Goal: Task Accomplishment & Management: Use online tool/utility

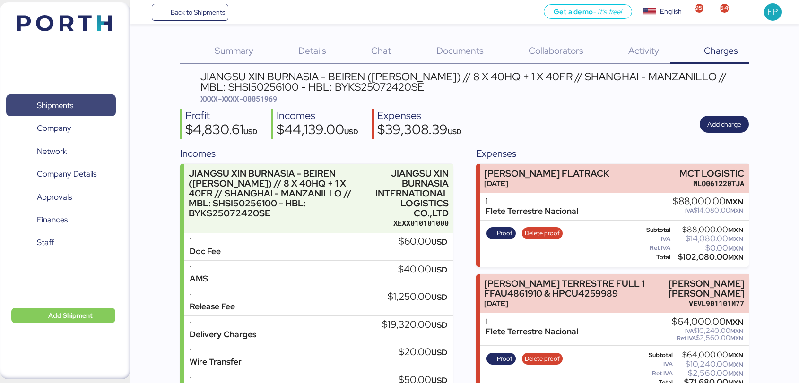
scroll to position [394, 0]
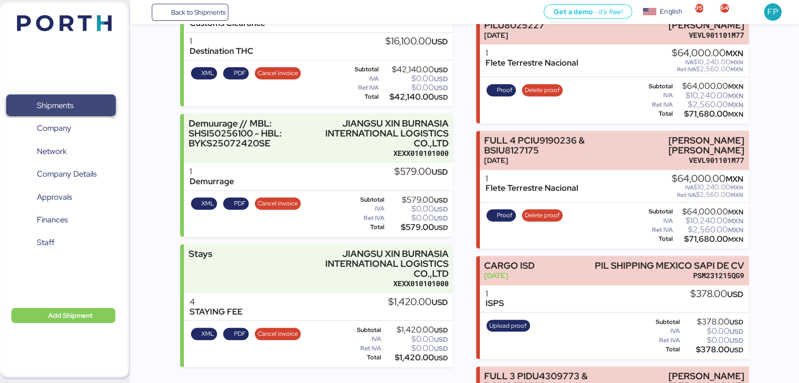
click at [67, 100] on span "Shipments" at bounding box center [55, 106] width 36 height 14
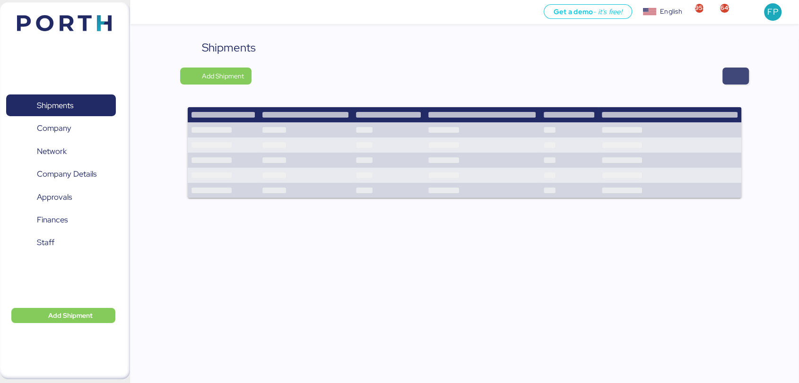
click at [741, 80] on span "button" at bounding box center [735, 76] width 26 height 17
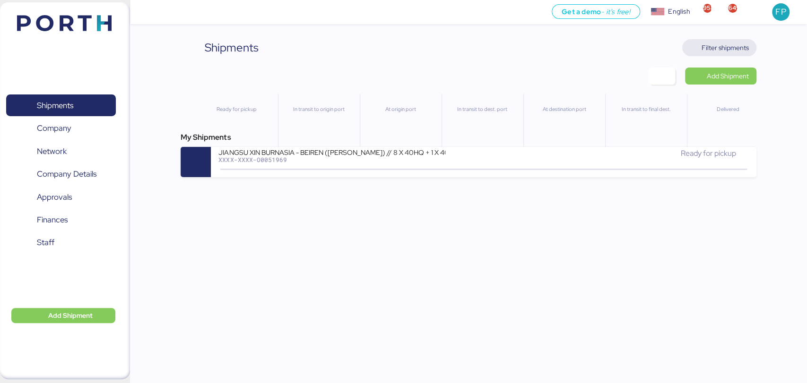
click at [717, 52] on span "Filter shipments" at bounding box center [724, 47] width 47 height 11
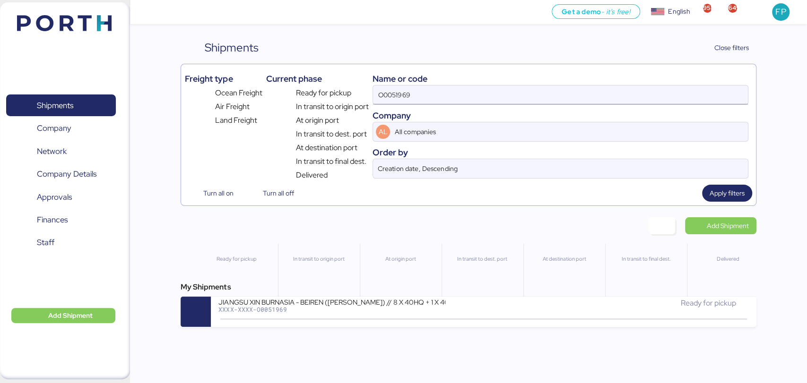
click at [403, 99] on input "O0051969" at bounding box center [560, 95] width 374 height 19
paste input "2121"
type input "O0052121"
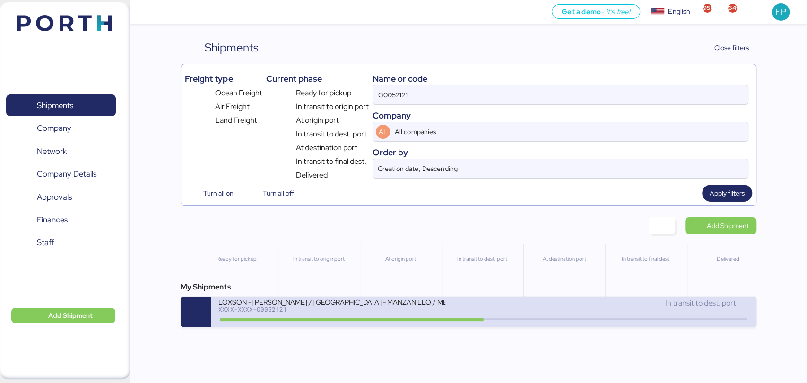
click at [324, 303] on div "LOXSON - [PERSON_NAME] / [GEOGRAPHIC_DATA] - MANZANILLO / MBL: COSU6428281630 -…" at bounding box center [331, 302] width 227 height 8
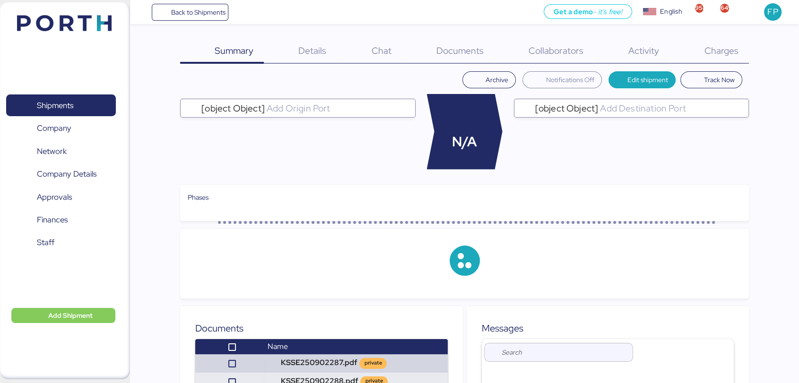
click at [709, 54] on span "Charges" at bounding box center [721, 50] width 34 height 12
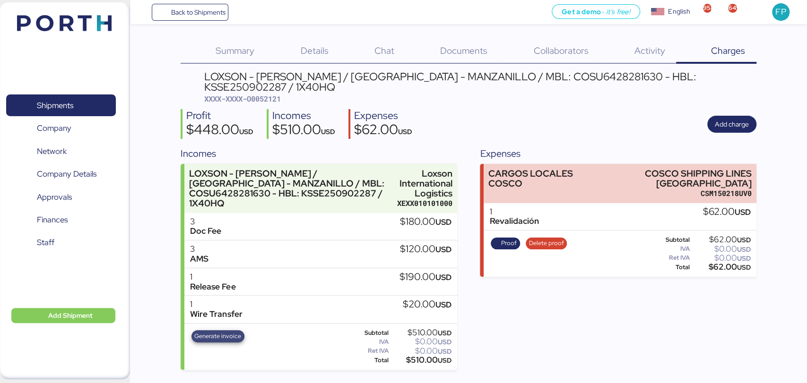
click at [200, 331] on span "Generate invoice" at bounding box center [217, 336] width 47 height 10
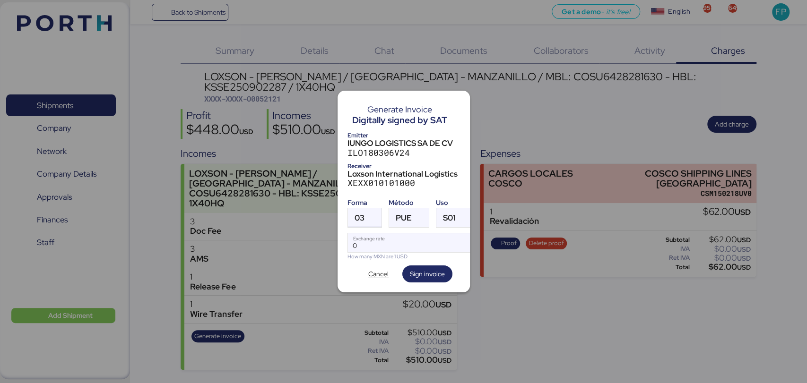
click at [355, 215] on span "03" at bounding box center [359, 218] width 10 height 8
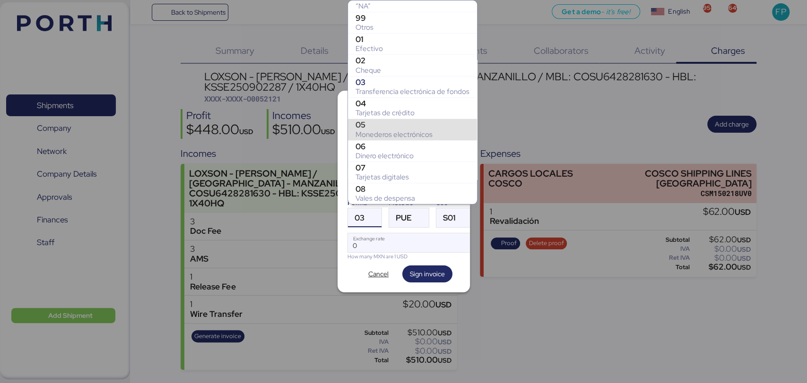
scroll to position [182, 0]
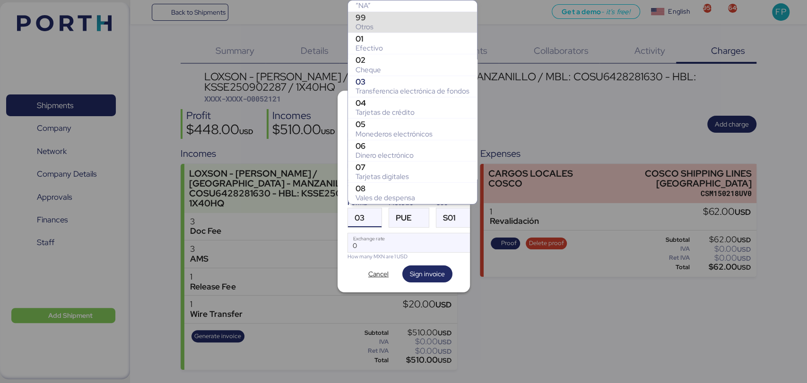
click at [370, 13] on div "99" at bounding box center [412, 17] width 114 height 9
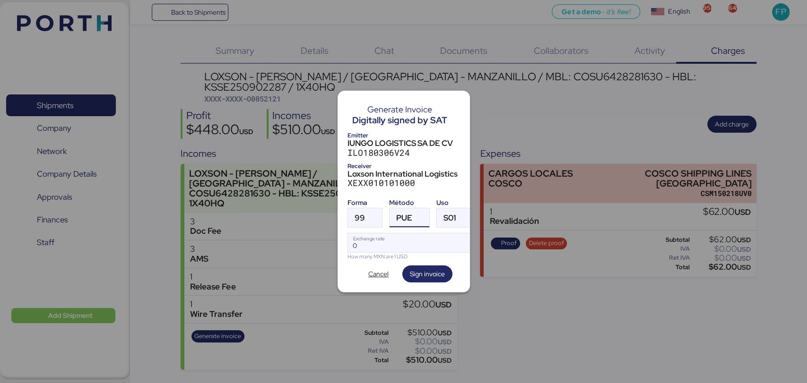
click at [393, 221] on div "PUE" at bounding box center [400, 217] width 23 height 19
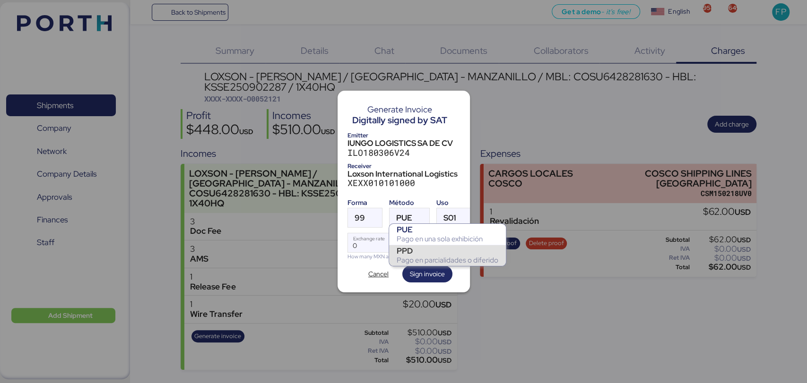
click at [414, 251] on div "PPD" at bounding box center [448, 250] width 102 height 9
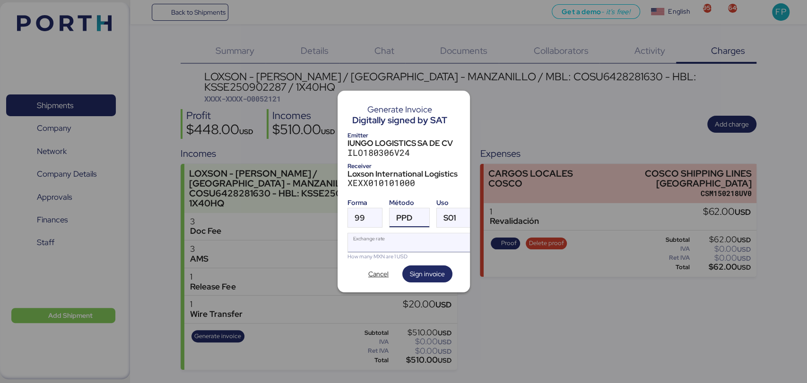
click at [401, 233] on input "Exchange rate" at bounding box center [411, 242] width 126 height 19
type input "0"
paste input "18.4483"
type input "18.4483"
click at [424, 269] on span "Sign invoice" at bounding box center [427, 273] width 35 height 11
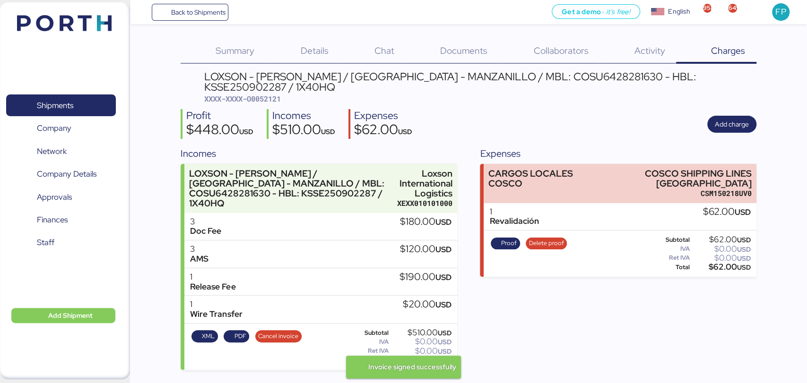
click at [277, 94] on span "XXXX-XXXX-O0052121" at bounding box center [242, 98] width 77 height 9
copy span "O0052121"
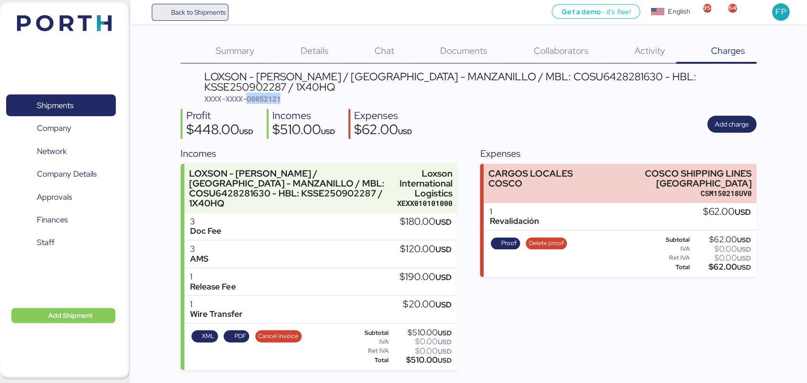
copy span "O0052121"
click at [416, 357] on div "$510.00 USD" at bounding box center [420, 360] width 61 height 7
copy div "510.00"
click at [549, 71] on div "LOXSON - [PERSON_NAME] / [GEOGRAPHIC_DATA] - MANZANILLO / MBL: COSU6428281630 -…" at bounding box center [480, 81] width 552 height 21
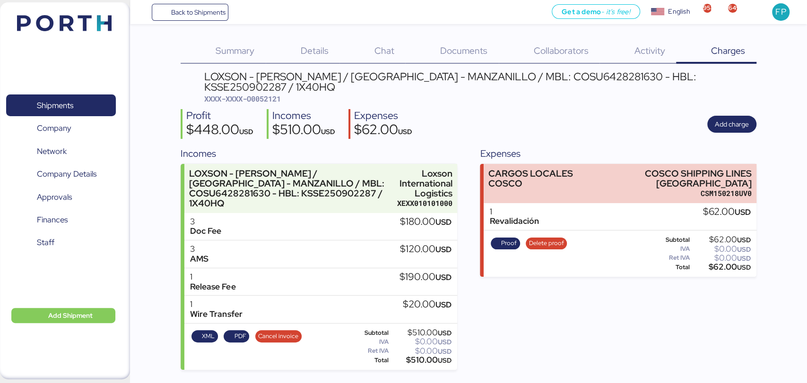
click at [540, 76] on div "LOXSON - [PERSON_NAME] / [GEOGRAPHIC_DATA] - MANZANILLO / MBL: COSU6428281630 -…" at bounding box center [480, 81] width 552 height 21
copy div "COSU6428281630"
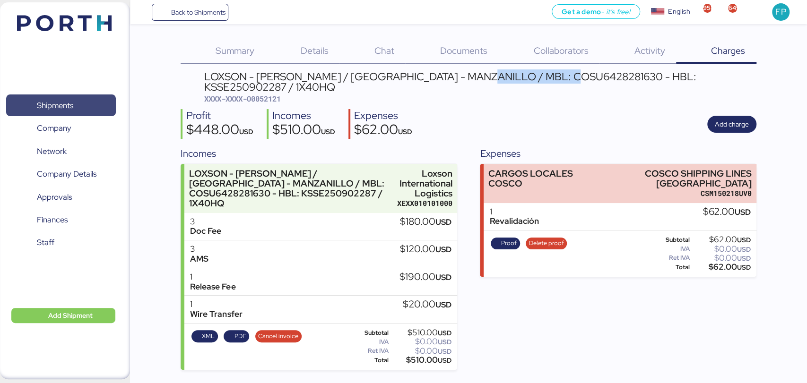
click at [95, 99] on span "Shipments" at bounding box center [61, 106] width 102 height 14
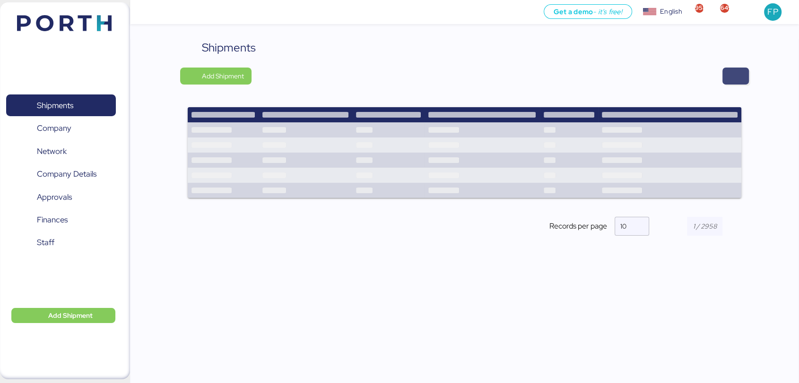
click at [735, 81] on span "button" at bounding box center [735, 75] width 11 height 13
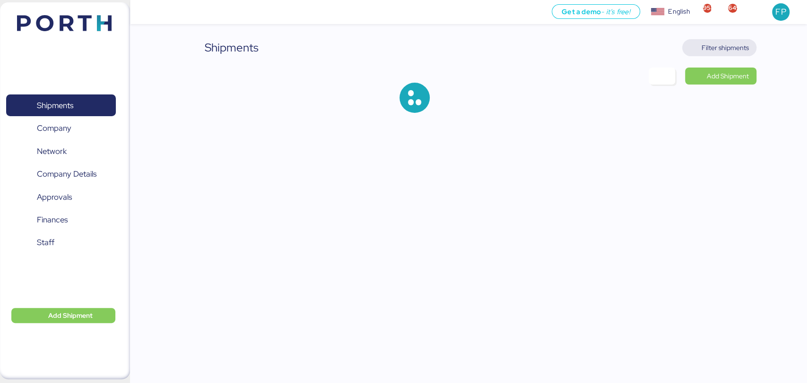
click at [722, 39] on span "Filter shipments" at bounding box center [719, 47] width 74 height 17
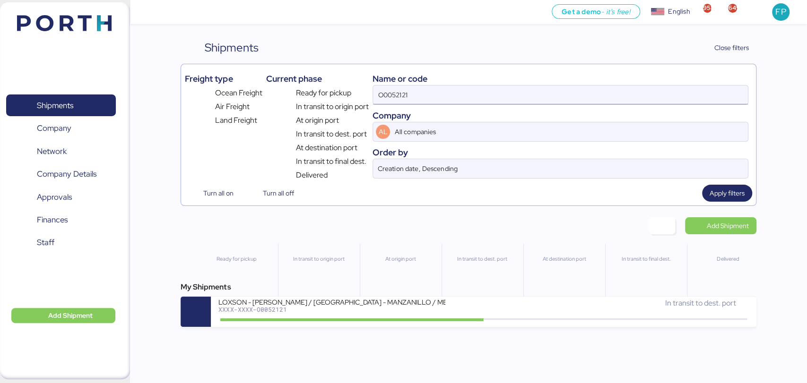
click at [415, 99] on input "O0052121" at bounding box center [560, 95] width 374 height 19
paste input "0"
type input "O0052120"
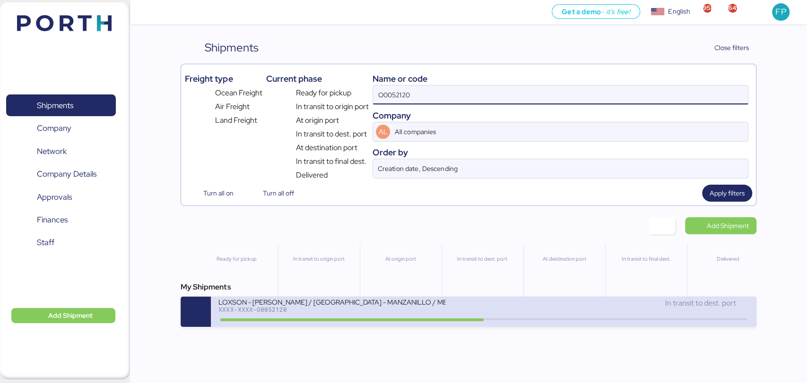
click at [356, 306] on div "LOXSON - [PERSON_NAME] / [GEOGRAPHIC_DATA] - MANZANILLO / MBL: COSU6428244920 -…" at bounding box center [331, 302] width 227 height 8
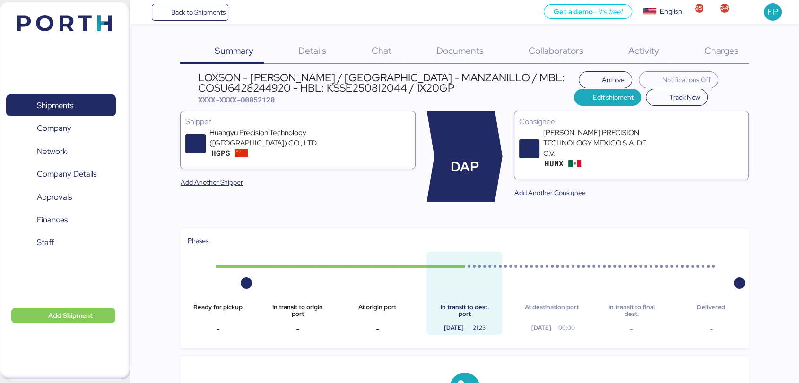
click at [706, 62] on div "Charges 0" at bounding box center [709, 51] width 79 height 25
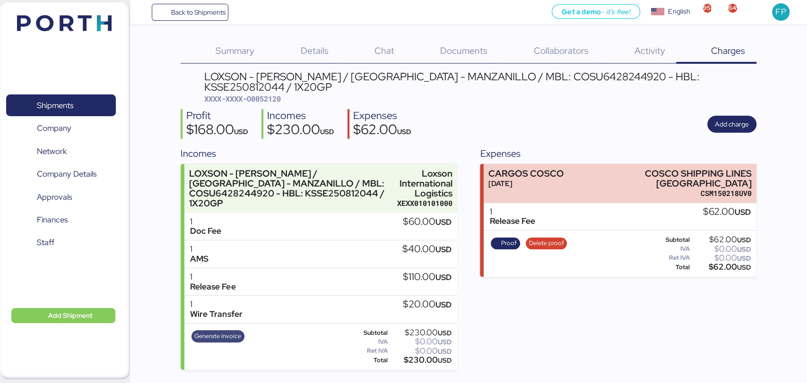
click at [216, 331] on span "Generate invoice" at bounding box center [217, 336] width 47 height 10
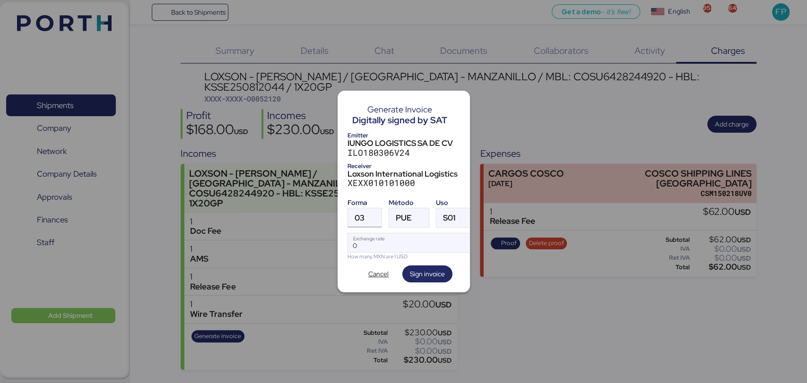
click at [373, 217] on div at bounding box center [372, 217] width 17 height 19
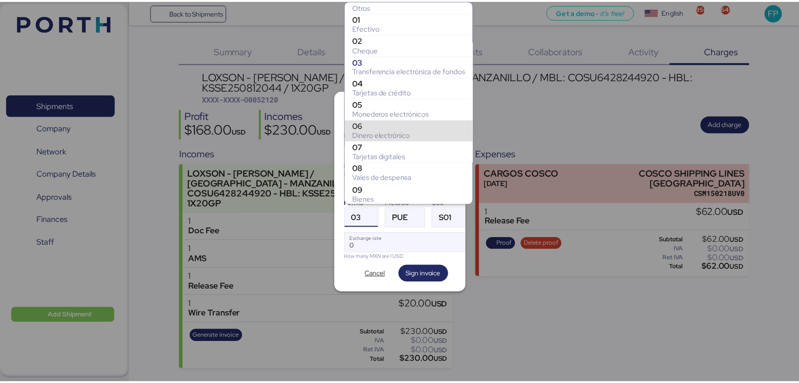
scroll to position [133, 0]
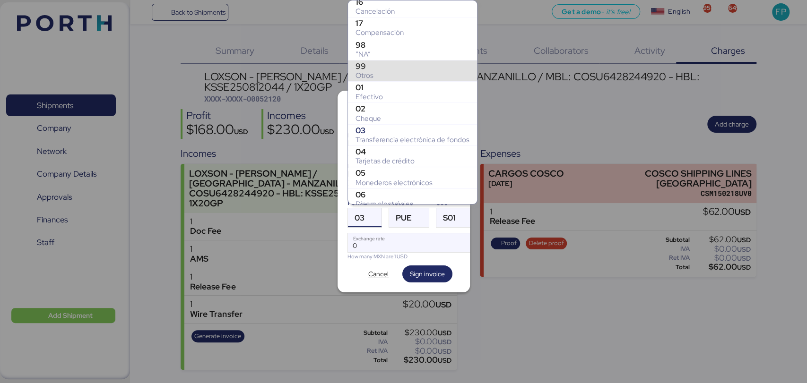
click at [371, 68] on div "99" at bounding box center [412, 65] width 114 height 9
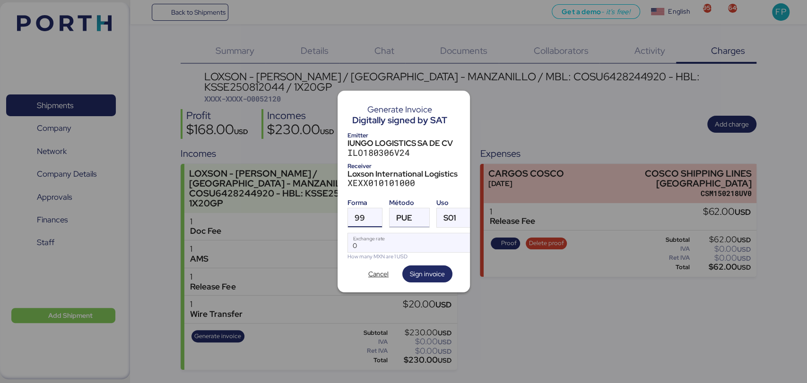
click at [405, 216] on span "PUE" at bounding box center [404, 218] width 16 height 8
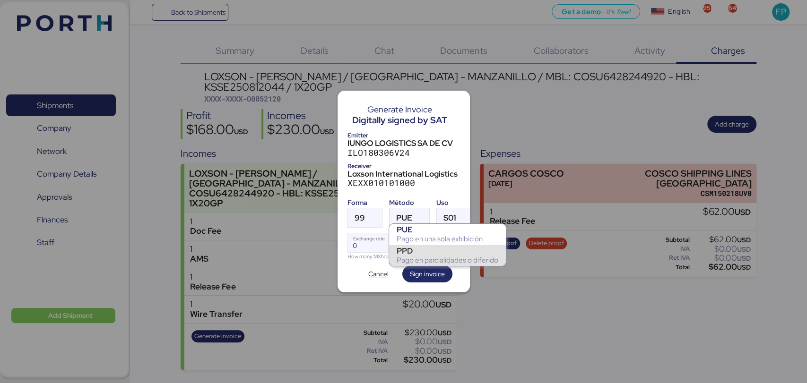
click at [413, 250] on div "PPD" at bounding box center [448, 250] width 102 height 9
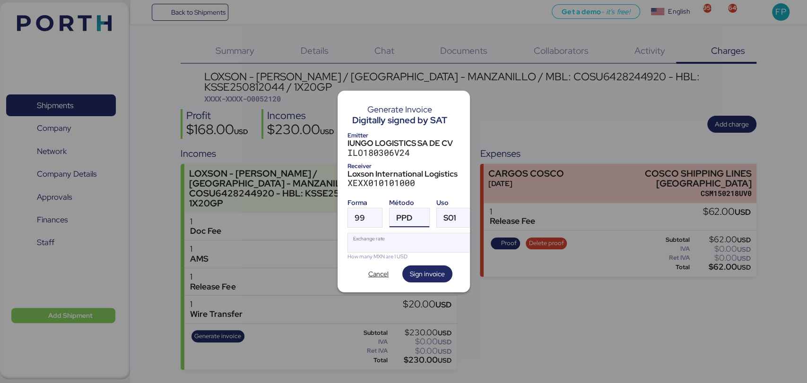
click at [390, 242] on input "Exchange rate" at bounding box center [411, 242] width 126 height 19
type input "0"
paste input "18.4483"
type input "18.4483"
click at [424, 269] on span "Sign invoice" at bounding box center [427, 273] width 35 height 11
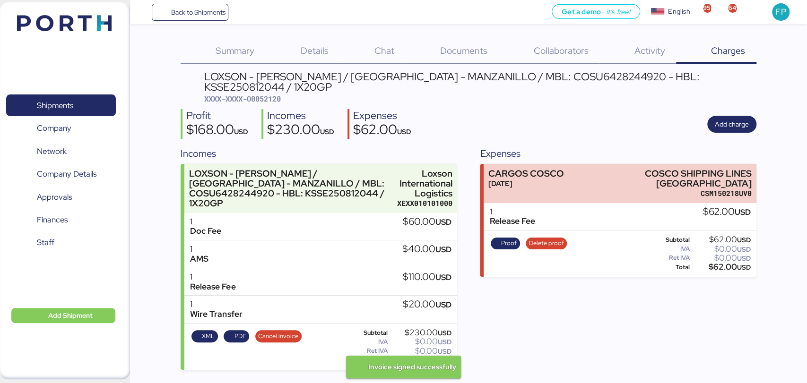
click at [273, 94] on span "XXXX-XXXX-O0052120" at bounding box center [242, 98] width 77 height 9
copy span "O0052120"
click at [544, 81] on div "LOXSON - [PERSON_NAME] / [GEOGRAPHIC_DATA] - MANZANILLO / MBL: COSU6428244920 -…" at bounding box center [480, 81] width 552 height 21
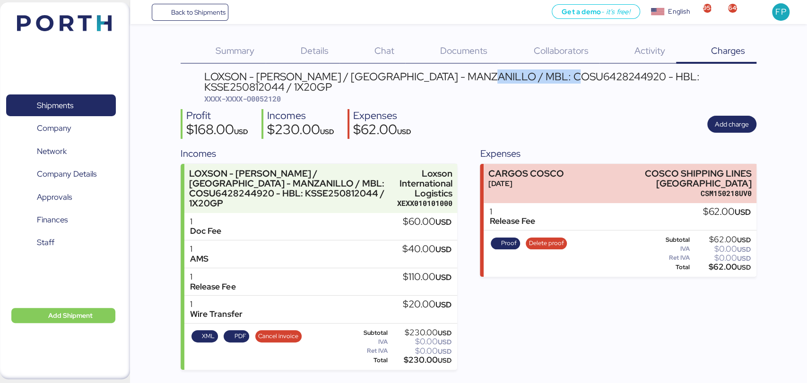
click at [544, 81] on div "LOXSON - [PERSON_NAME] / [GEOGRAPHIC_DATA] - MANZANILLO / MBL: COSU6428244920 -…" at bounding box center [480, 81] width 552 height 21
copy div "COSU6428244920"
click at [419, 357] on div "$230.00 USD" at bounding box center [420, 360] width 62 height 7
copy div "230.00"
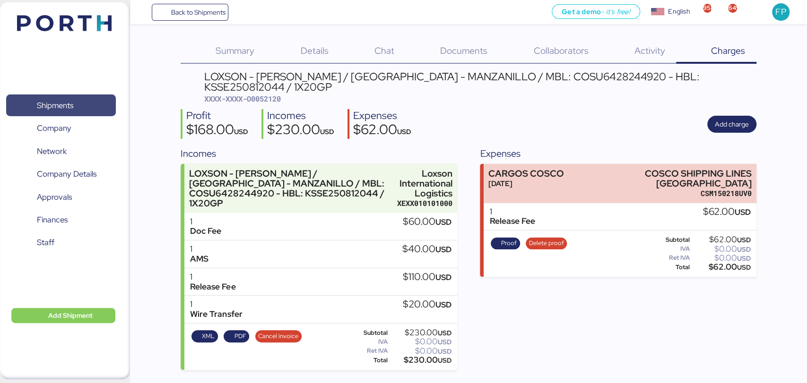
click at [77, 111] on span "Shipments" at bounding box center [61, 106] width 102 height 14
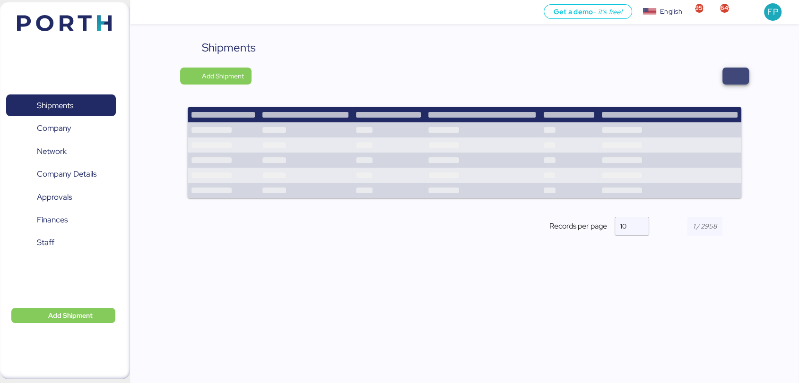
click at [735, 70] on span "button" at bounding box center [735, 75] width 11 height 13
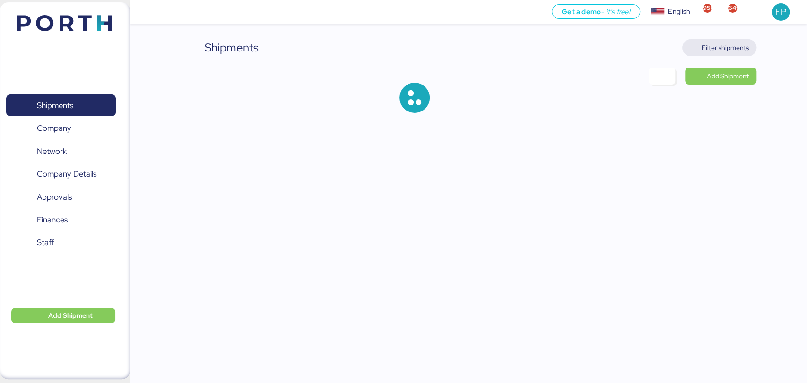
click at [732, 44] on span "Filter shipments" at bounding box center [724, 47] width 47 height 11
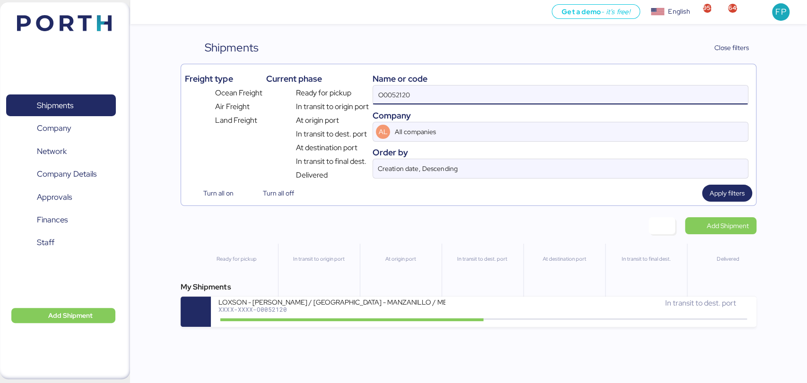
click at [405, 97] on input "O0052120" at bounding box center [560, 95] width 374 height 19
paste input "37"
type input "O0052137"
click at [344, 298] on div "My Shipments NINGBO FANGZHENG AUTOMOBILE MOULD - SMP AUTOMOTIVE // 3x20OT // NI…" at bounding box center [468, 304] width 575 height 45
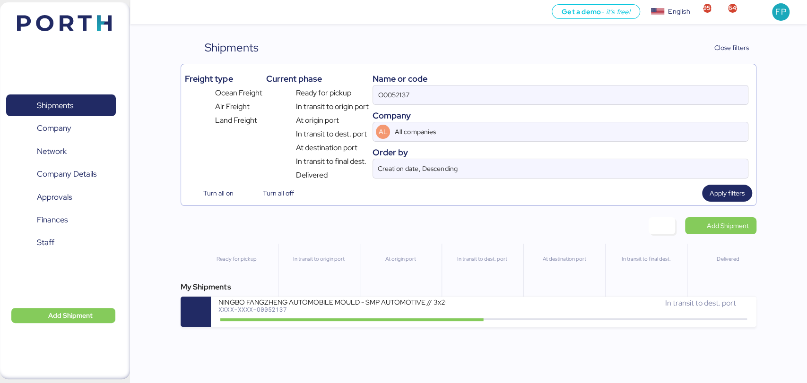
click at [344, 302] on div "NINGBO FANGZHENG AUTOMOBILE MOULD - SMP AUTOMOTIVE // 3x20OT // NINGBO - MANZAN…" at bounding box center [331, 302] width 227 height 8
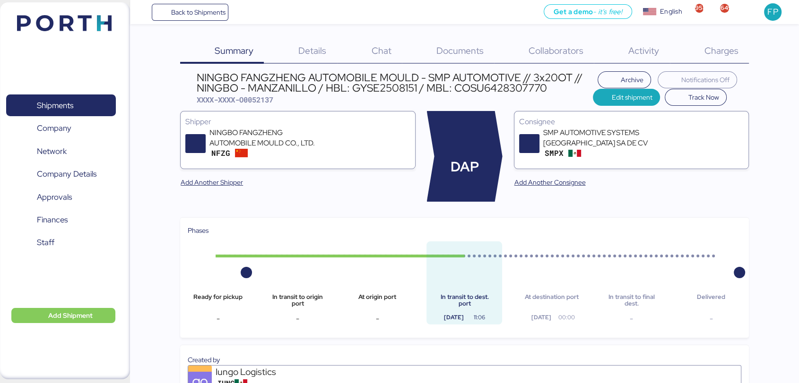
click at [736, 40] on div "Charges 0" at bounding box center [709, 51] width 79 height 25
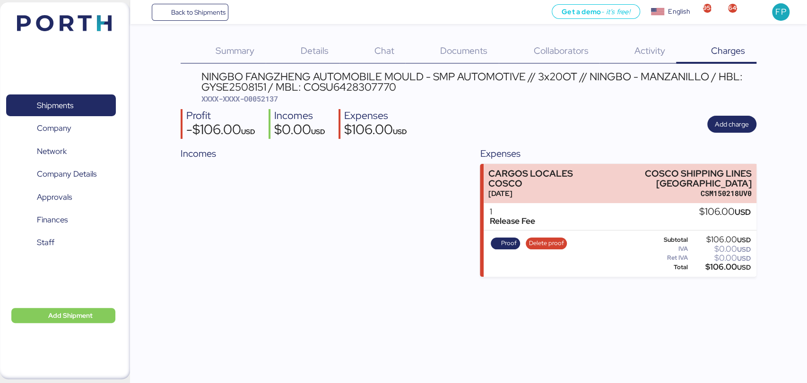
click at [260, 100] on span "XXXX-XXXX-O0052137" at bounding box center [239, 98] width 77 height 9
copy span "O0052137"
click at [79, 103] on span "Shipments" at bounding box center [61, 106] width 102 height 14
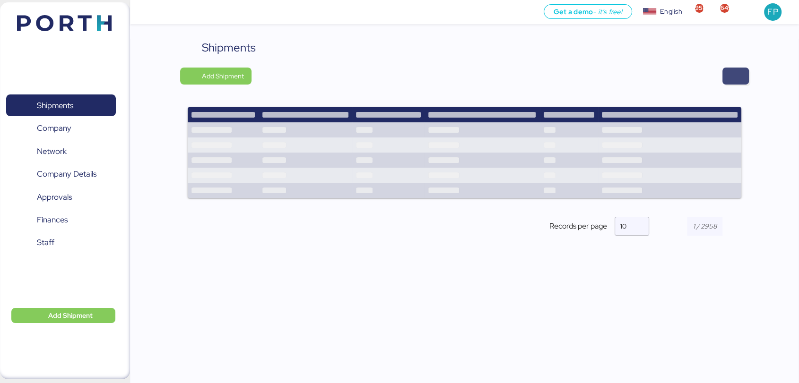
click at [727, 75] on span "button" at bounding box center [735, 76] width 26 height 17
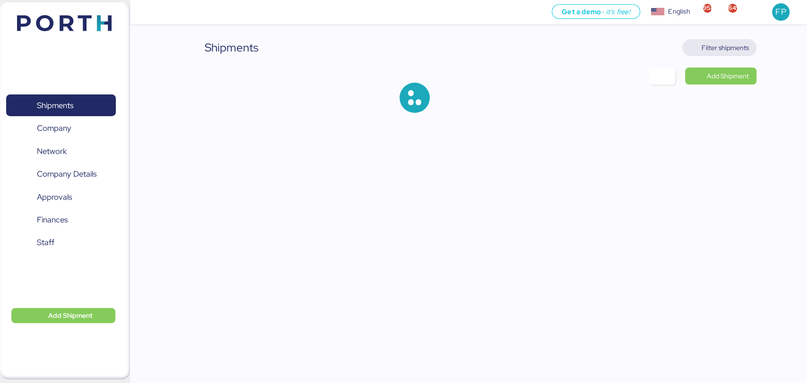
click at [721, 41] on span "Filter shipments" at bounding box center [719, 47] width 59 height 13
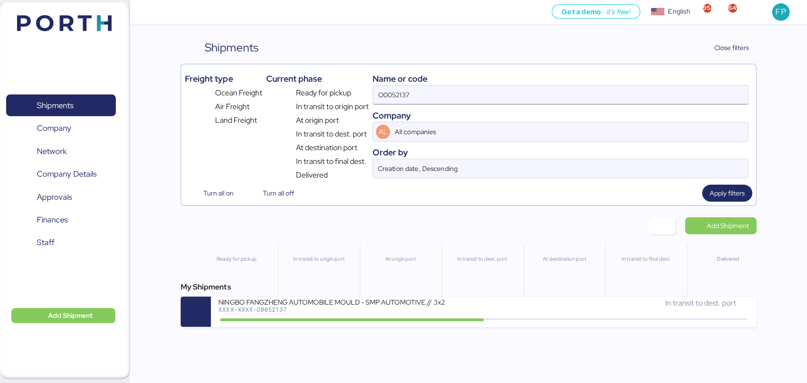
click at [394, 88] on input "O0052137" at bounding box center [560, 95] width 374 height 19
paste input "043"
type input "O0052043"
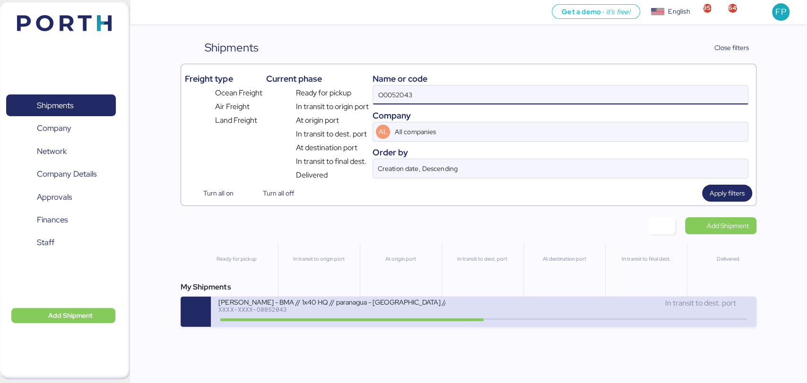
click at [402, 312] on div "XXXX-XXXX-O0052043" at bounding box center [331, 309] width 227 height 7
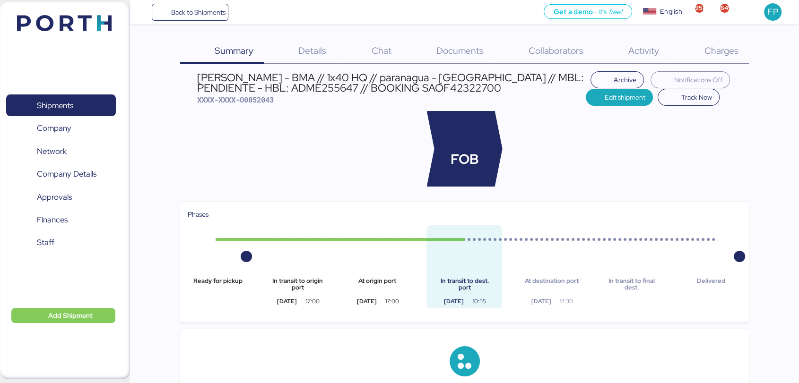
click at [731, 49] on span "Charges" at bounding box center [721, 50] width 34 height 12
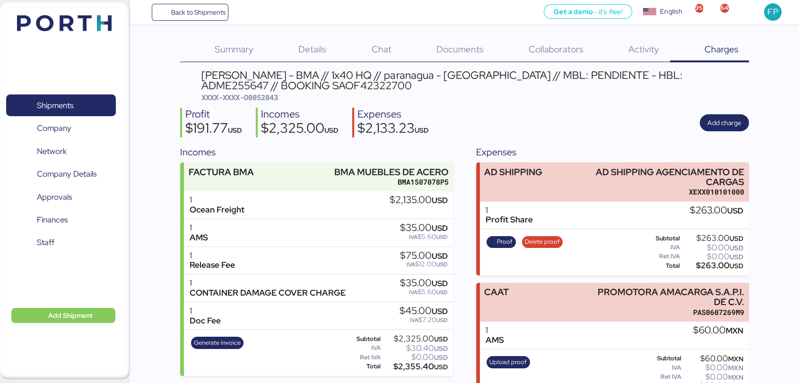
scroll to position [69, 0]
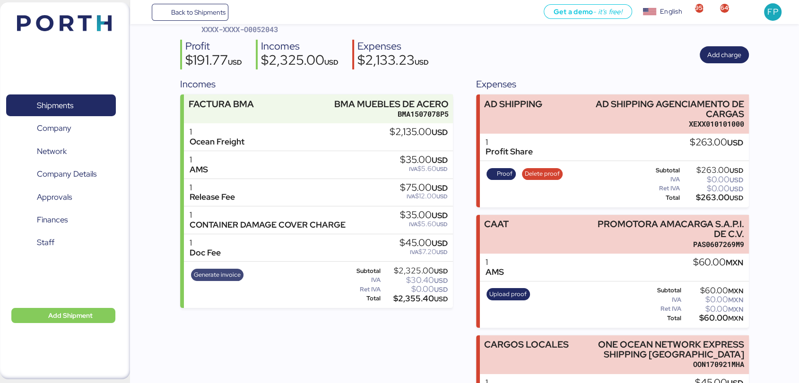
click at [229, 274] on span "Generate invoice" at bounding box center [217, 275] width 47 height 10
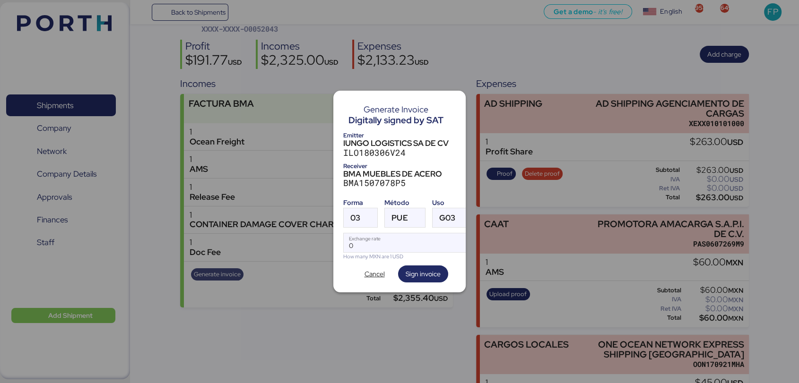
scroll to position [0, 0]
click at [360, 215] on div "03" at bounding box center [361, 217] width 34 height 19
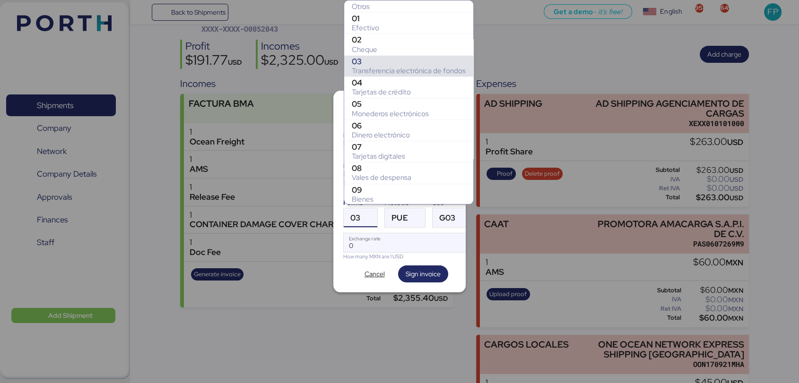
scroll to position [174, 0]
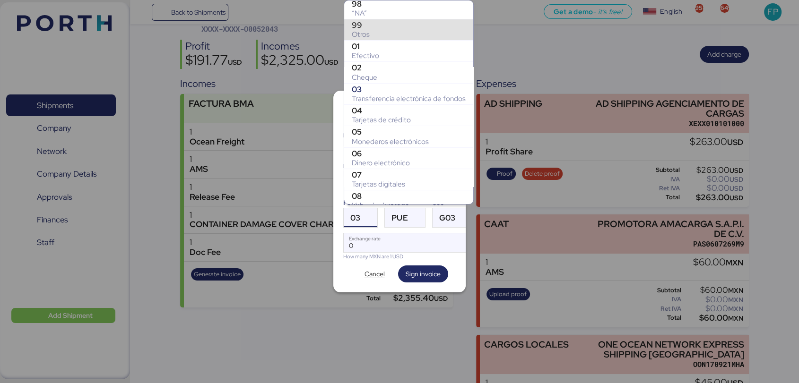
click at [379, 32] on div "Otros" at bounding box center [409, 34] width 114 height 9
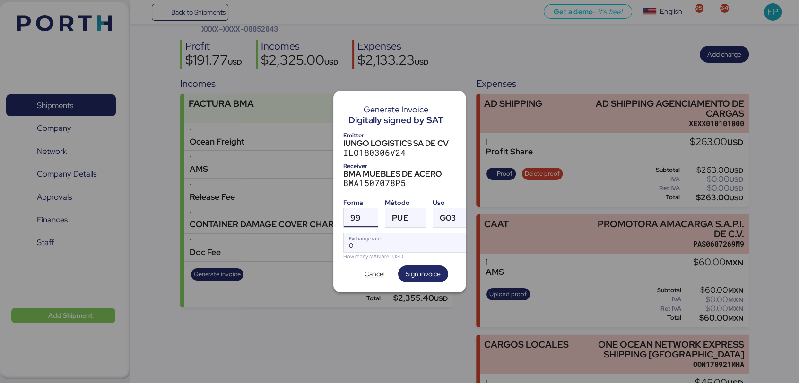
click at [405, 208] on div "PUE" at bounding box center [400, 217] width 16 height 19
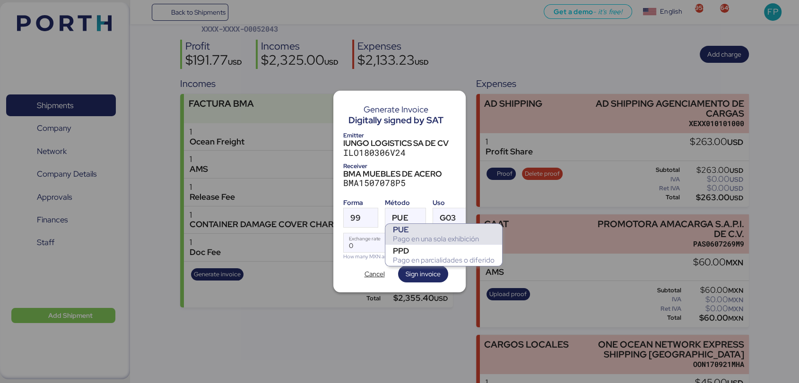
click at [424, 247] on div "PPD" at bounding box center [444, 250] width 102 height 9
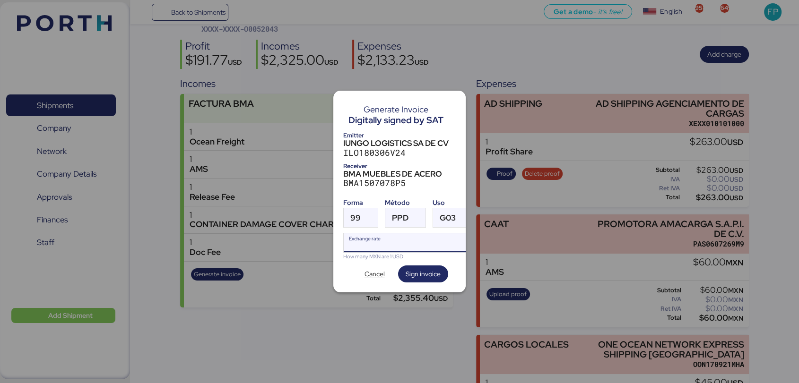
click at [386, 235] on input "Exchange rate" at bounding box center [408, 242] width 129 height 19
type input "0"
paste input "18.4483"
type input "18.4483"
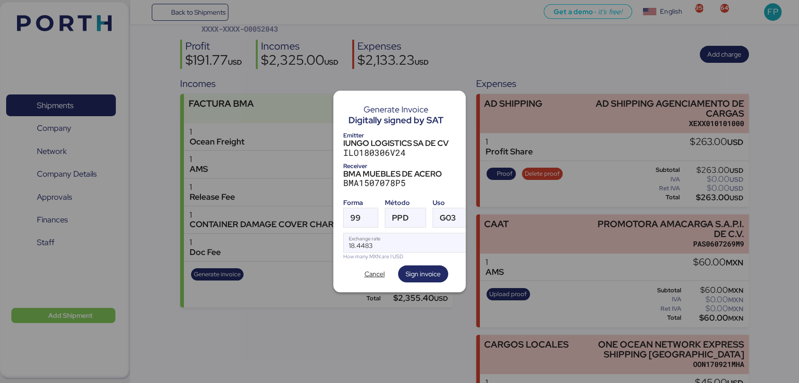
click at [433, 260] on div "Generate Invoice Digitally signed by SAT Emitter IUNGO LOGISTICS SA DE CV ILO18…" at bounding box center [399, 192] width 132 height 202
click at [421, 271] on span "Sign invoice" at bounding box center [423, 273] width 35 height 11
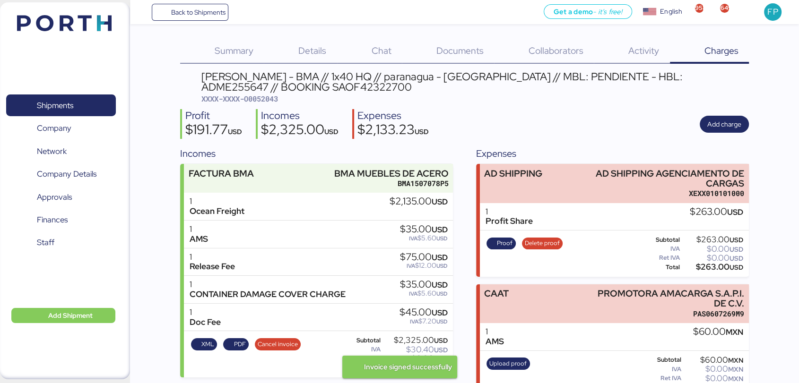
click at [274, 101] on span "XXXX-XXXX-O0052043" at bounding box center [239, 98] width 77 height 9
copy span "O0052043"
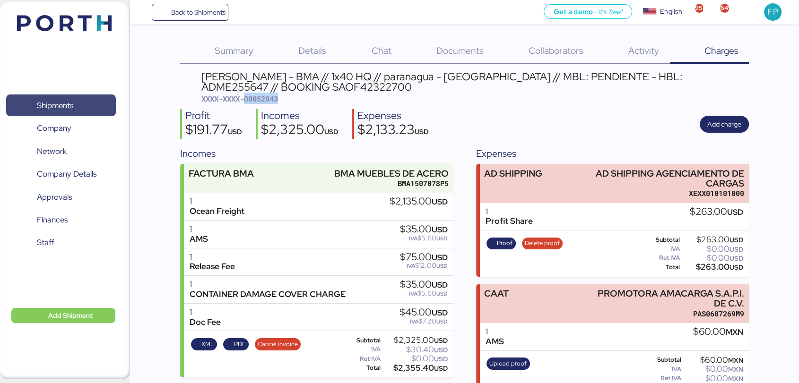
click at [65, 108] on span "Shipments" at bounding box center [55, 106] width 36 height 14
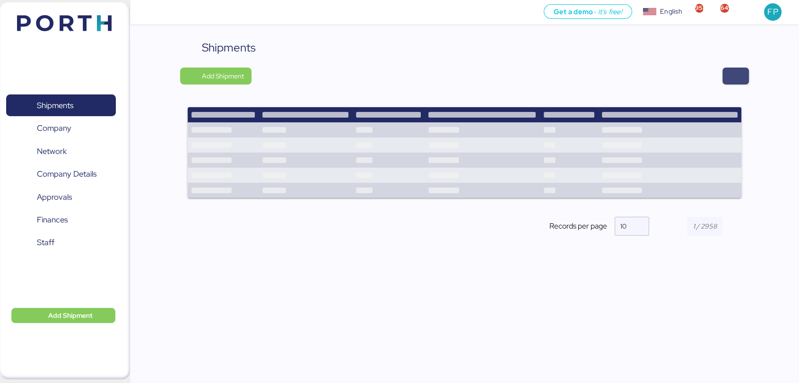
click at [737, 80] on span "button" at bounding box center [735, 75] width 11 height 13
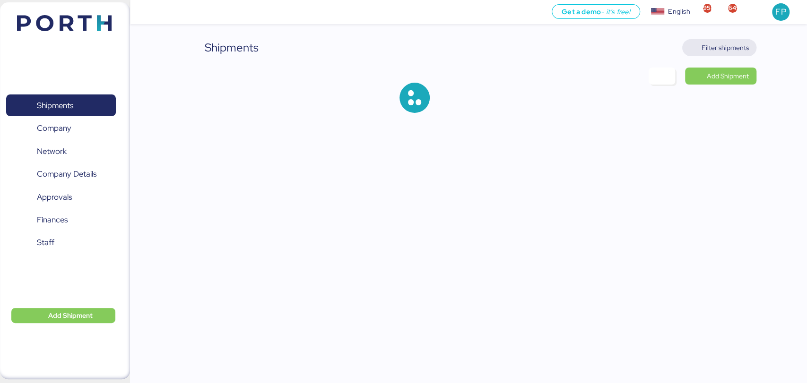
click at [718, 46] on span "Filter shipments" at bounding box center [724, 47] width 47 height 11
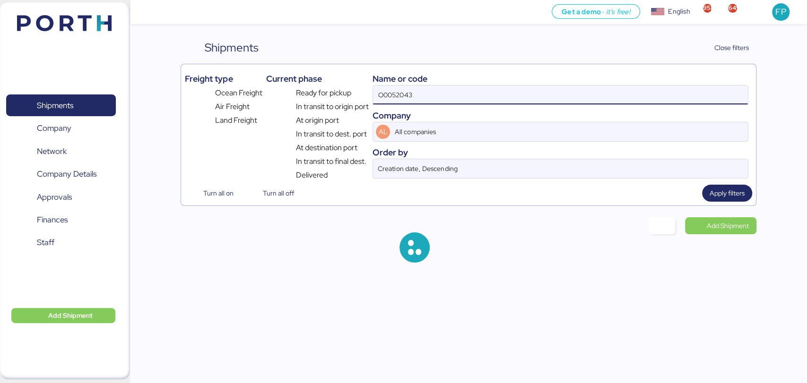
click at [384, 91] on input "O0052043" at bounding box center [560, 95] width 374 height 19
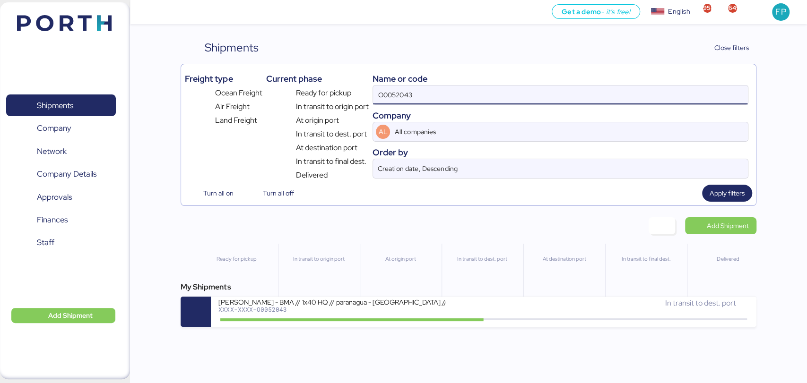
paste input "1967"
type input "O0051967"
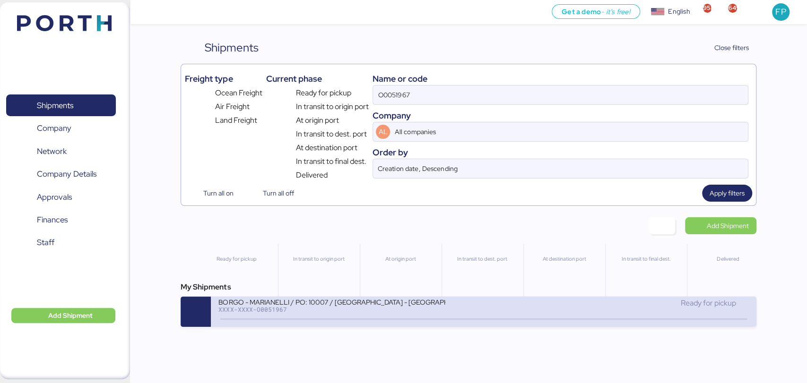
click at [348, 313] on div "XXXX-XXXX-O0051967" at bounding box center [331, 309] width 227 height 7
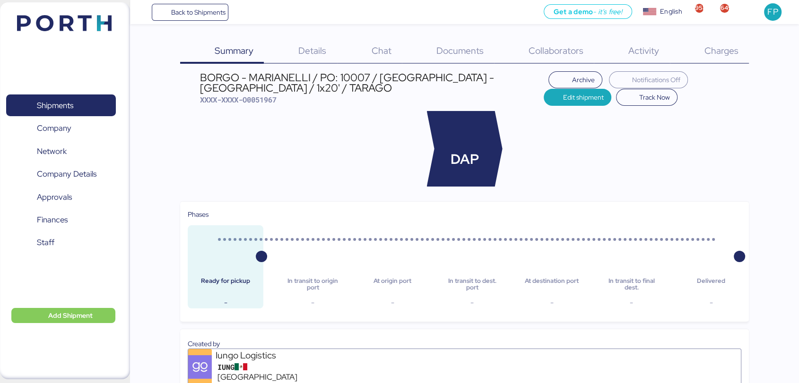
click at [717, 60] on div "Charges 0" at bounding box center [709, 51] width 79 height 25
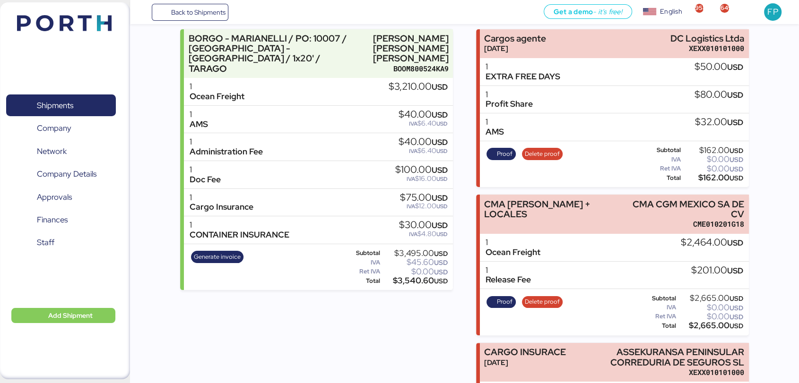
scroll to position [82, 0]
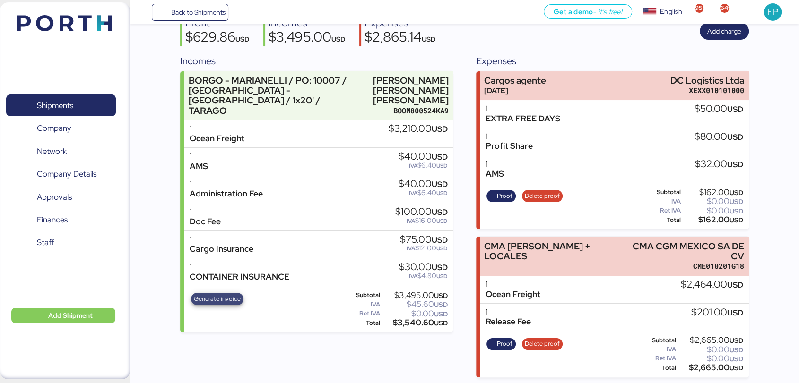
click at [216, 294] on span "Generate invoice" at bounding box center [217, 299] width 47 height 10
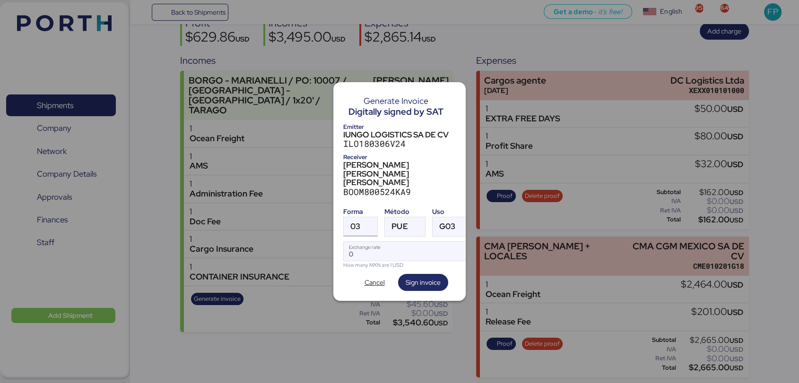
click at [359, 217] on div "03" at bounding box center [355, 226] width 10 height 19
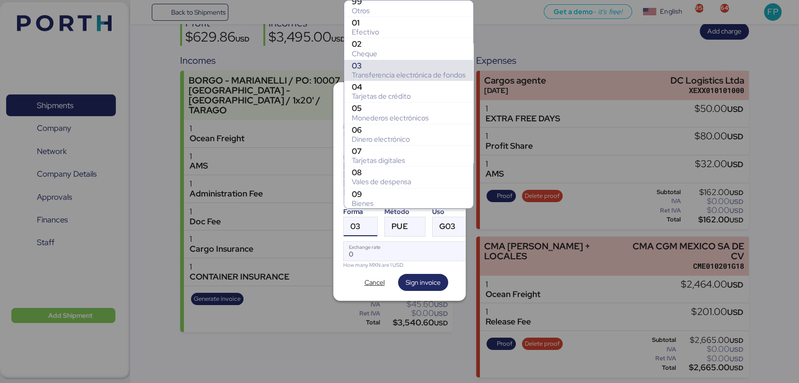
scroll to position [155, 0]
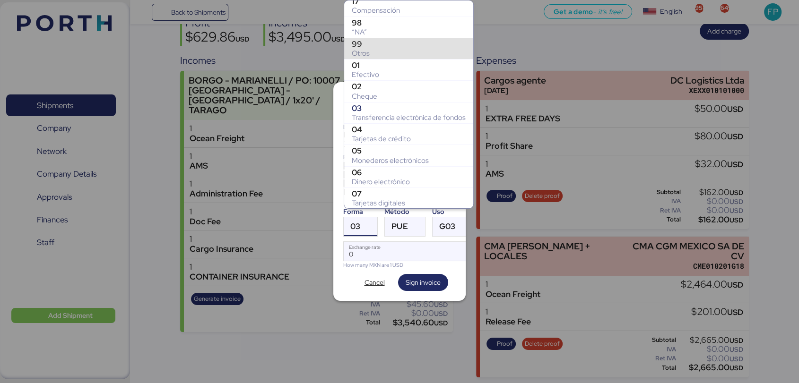
click at [363, 39] on div "99" at bounding box center [409, 43] width 114 height 9
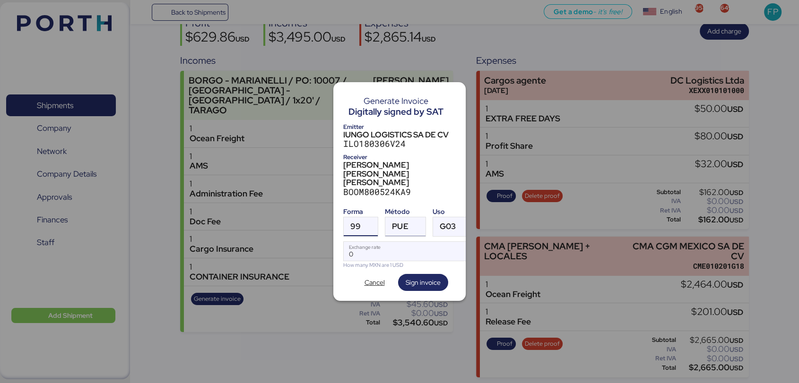
click at [412, 218] on div at bounding box center [416, 226] width 17 height 19
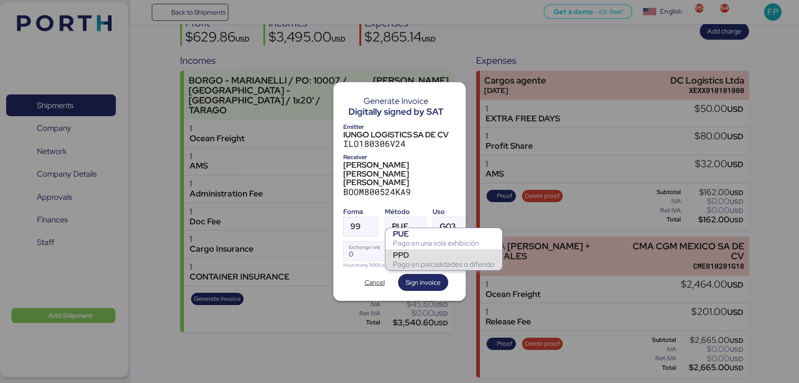
click at [418, 256] on div "PPD" at bounding box center [444, 255] width 102 height 9
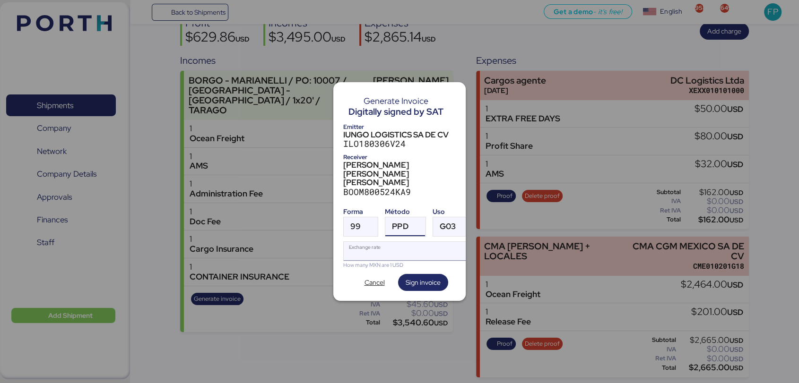
click at [385, 242] on input "Exchange rate" at bounding box center [408, 251] width 129 height 19
type input "0"
paste input "18.4483"
type input "18.4483"
click at [417, 278] on span "Sign invoice" at bounding box center [423, 282] width 35 height 11
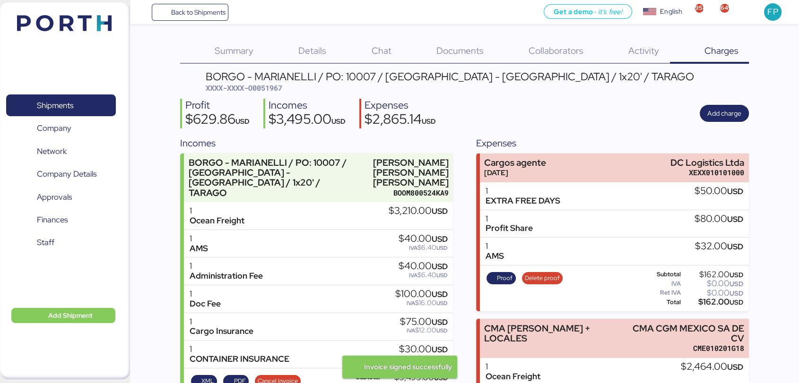
click at [276, 89] on span "XXXX-XXXX-O0051967" at bounding box center [244, 87] width 77 height 9
copy span "O0051967"
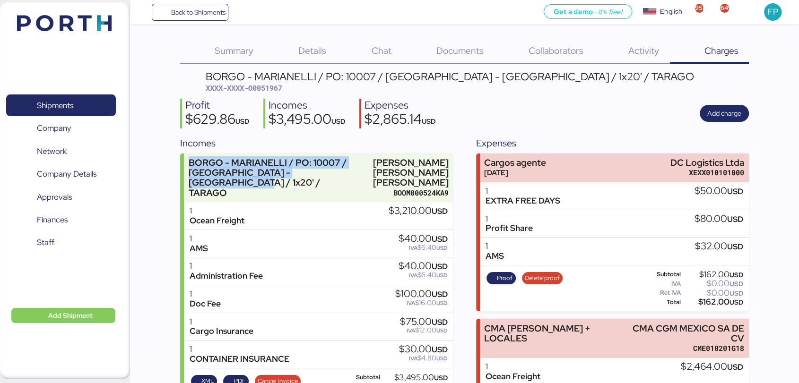
drag, startPoint x: 354, startPoint y: 171, endPoint x: 182, endPoint y: 156, distance: 173.1
click at [182, 156] on div "BORGO - MARIANELLI / PO: 10007 / [GEOGRAPHIC_DATA] - [GEOGRAPHIC_DATA] / 1x20' …" at bounding box center [316, 284] width 273 height 261
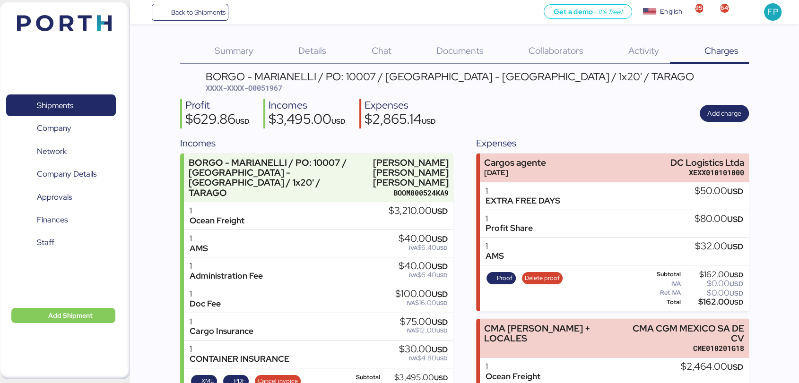
click at [496, 95] on div "BORGO - MARIANELLI / PO: 10007 / [GEOGRAPHIC_DATA] - [GEOGRAPHIC_DATA] / 1x20' …" at bounding box center [464, 325] width 569 height 509
drag, startPoint x: 322, startPoint y: 74, endPoint x: 375, endPoint y: 76, distance: 52.5
click at [375, 76] on div "BORGO - MARIANELLI / PO: 10007 / [GEOGRAPHIC_DATA] - [GEOGRAPHIC_DATA] / 1x20' …" at bounding box center [450, 76] width 488 height 10
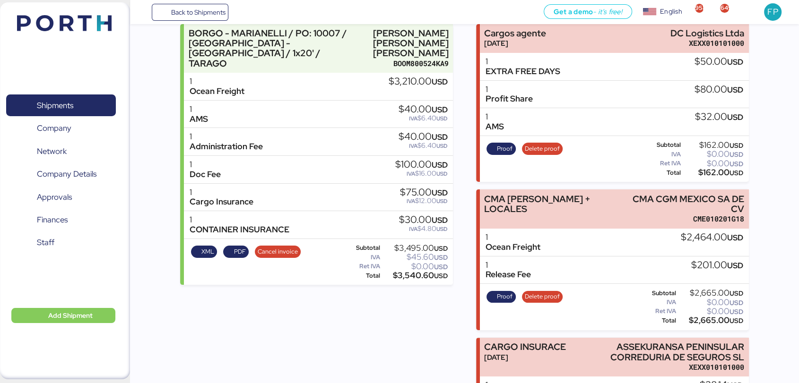
scroll to position [143, 0]
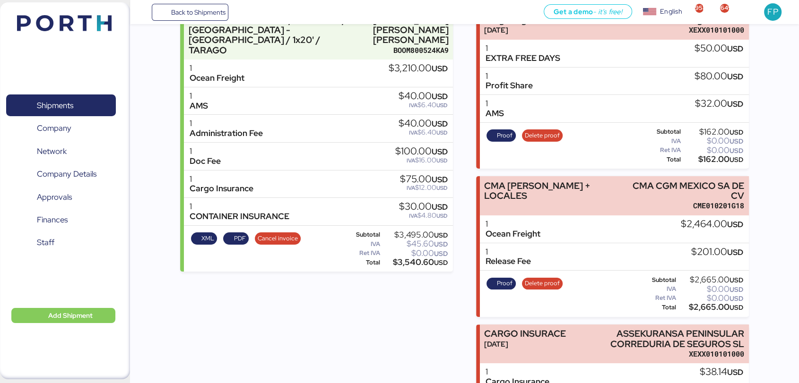
click at [415, 259] on div "$3,540.60 USD" at bounding box center [415, 262] width 66 height 7
click at [80, 99] on span "Shipments" at bounding box center [61, 106] width 102 height 14
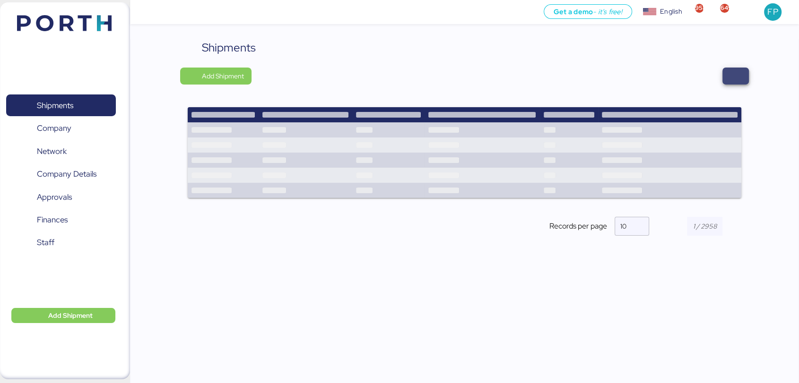
click at [730, 71] on span "button" at bounding box center [735, 75] width 11 height 13
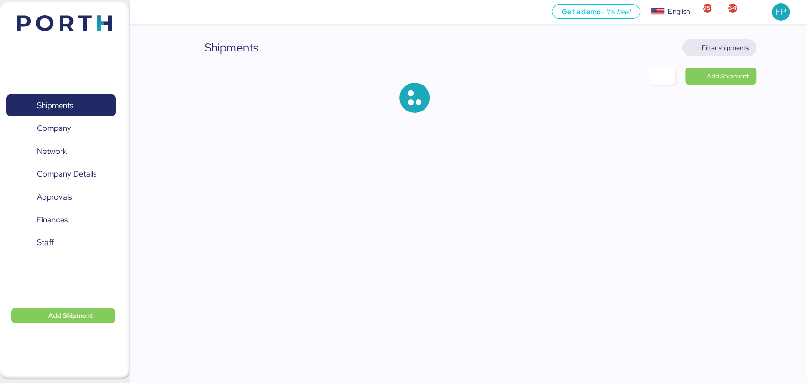
click at [717, 46] on span "Filter shipments" at bounding box center [724, 47] width 47 height 11
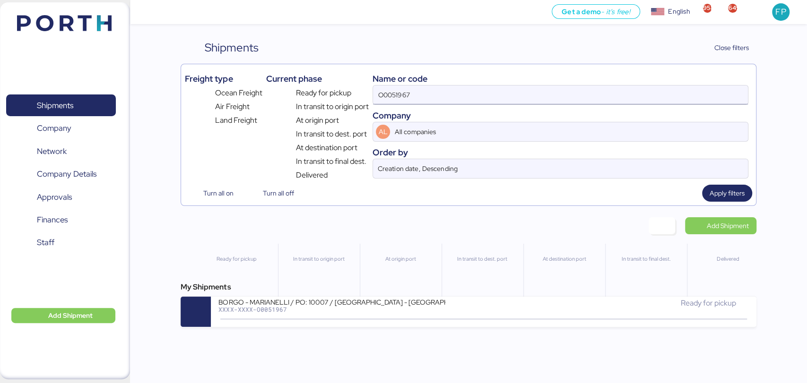
click at [400, 94] on input "O0051967" at bounding box center [560, 95] width 374 height 19
paste input "213"
type input "O0052137"
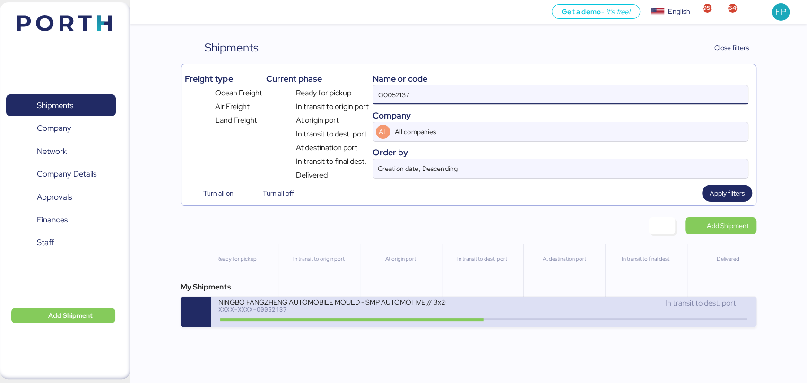
click at [375, 315] on div "NINGBO FANGZHENG AUTOMOBILE MOULD - SMP AUTOMOTIVE // 3x20OT // NINGBO - MANZAN…" at bounding box center [350, 308] width 265 height 20
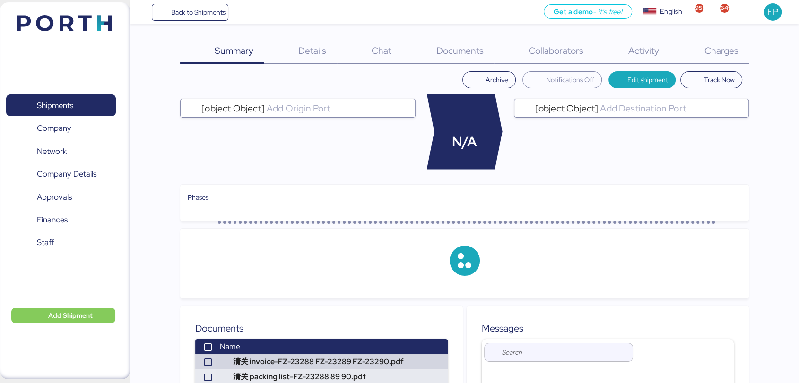
click at [727, 52] on span "Charges" at bounding box center [721, 50] width 34 height 12
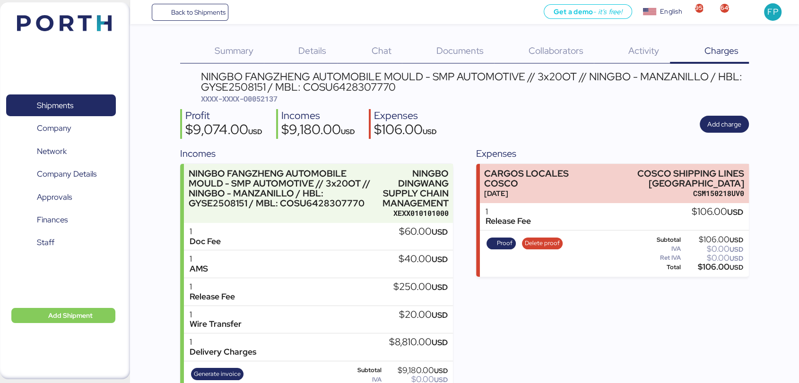
click at [269, 97] on span "XXXX-XXXX-O0052137" at bounding box center [238, 98] width 77 height 9
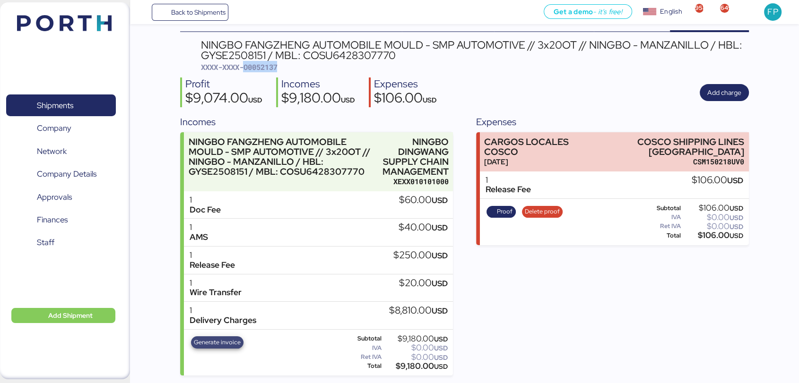
click at [229, 344] on span "Generate invoice" at bounding box center [217, 342] width 47 height 10
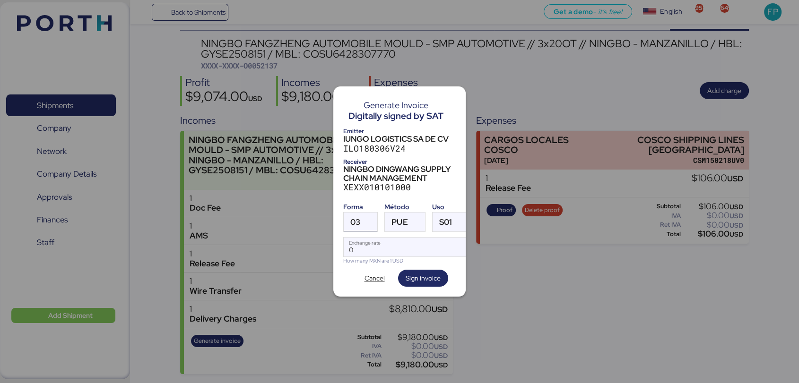
click at [356, 220] on span "03" at bounding box center [355, 222] width 10 height 8
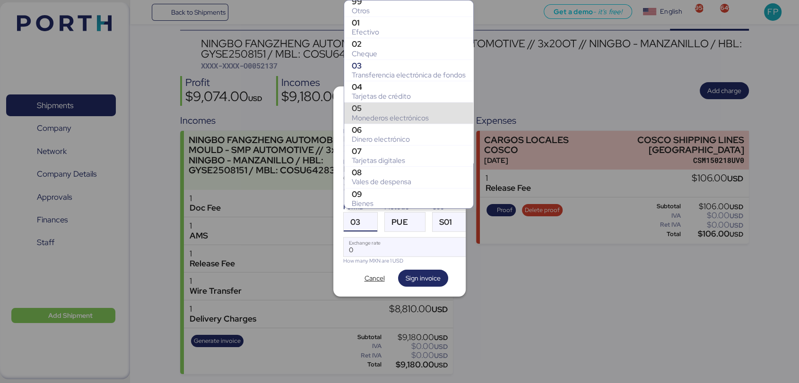
scroll to position [141, 0]
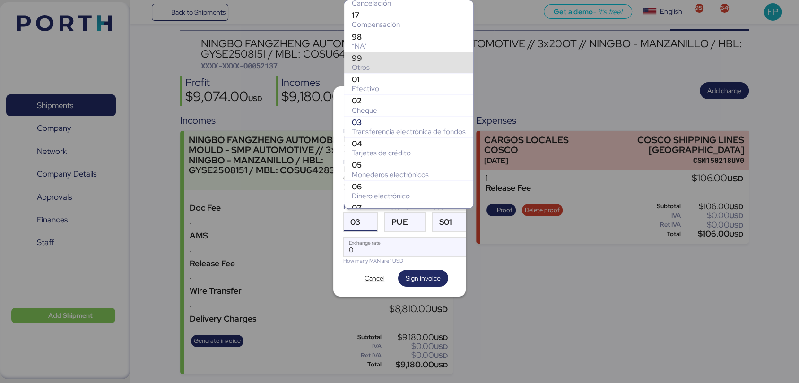
click at [365, 61] on div "99" at bounding box center [409, 57] width 114 height 9
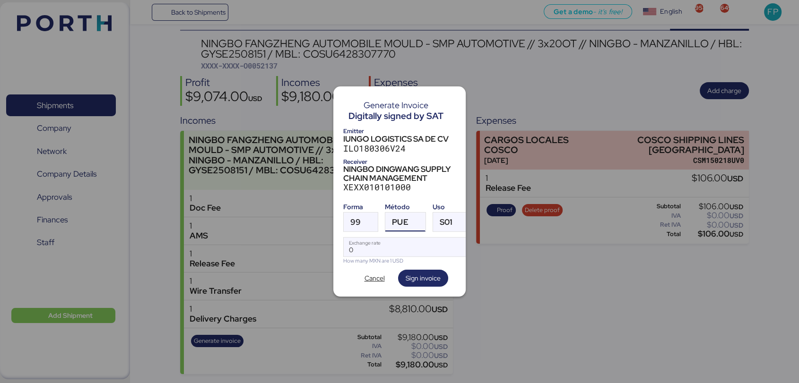
click at [400, 218] on span "PUE" at bounding box center [400, 222] width 16 height 8
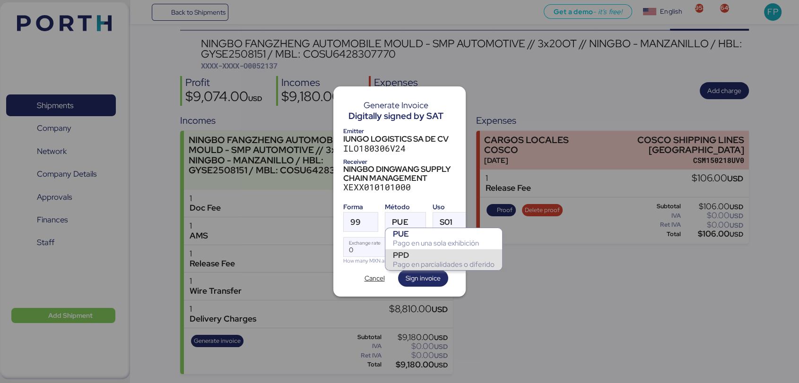
click at [406, 258] on div "PPD" at bounding box center [444, 255] width 102 height 9
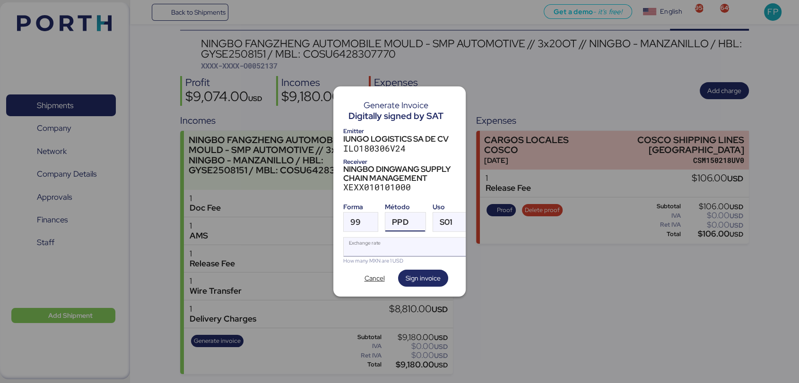
click at [380, 241] on input "Exchange rate" at bounding box center [407, 247] width 126 height 19
type input "0"
paste input "18.4483"
type input "18.4483"
click at [425, 273] on span "Sign invoice" at bounding box center [423, 278] width 35 height 11
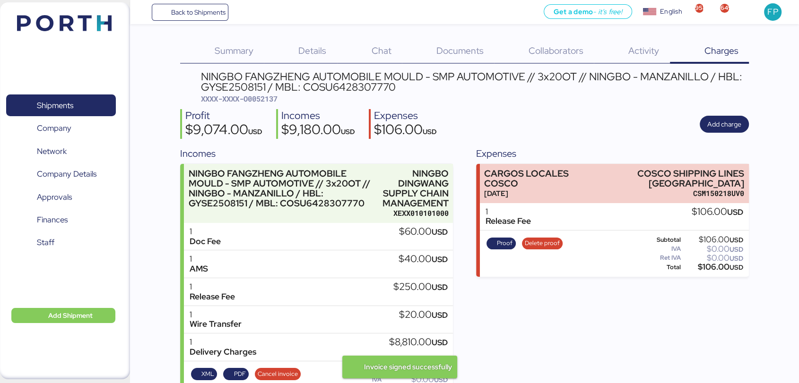
click at [266, 99] on span "XXXX-XXXX-O0052137" at bounding box center [238, 98] width 77 height 9
